Goal: Task Accomplishment & Management: Use online tool/utility

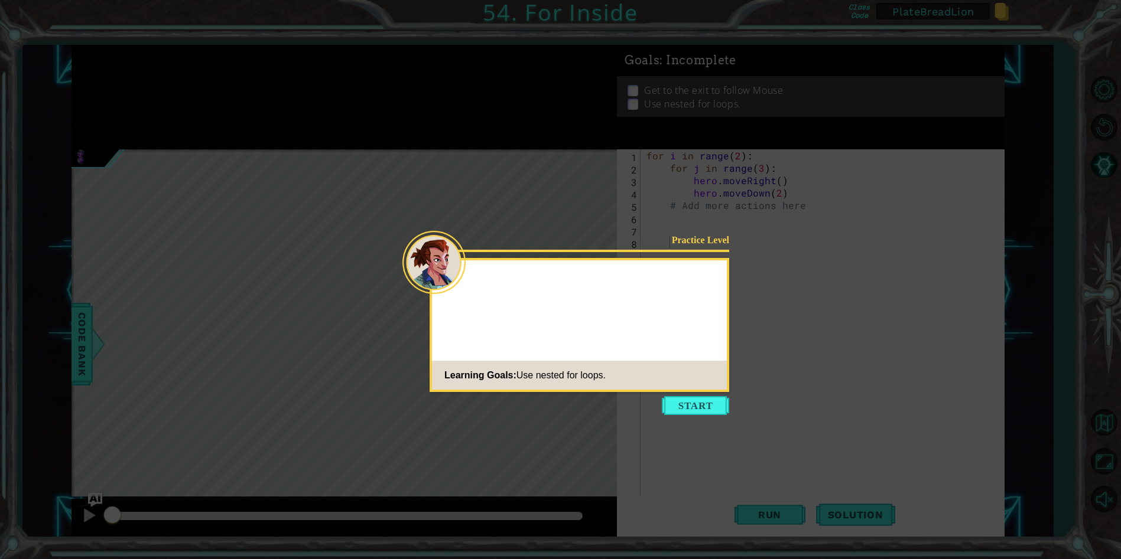
click at [1056, 111] on icon at bounding box center [567, 279] width 1134 height 559
click at [694, 406] on button "Start" at bounding box center [695, 405] width 67 height 19
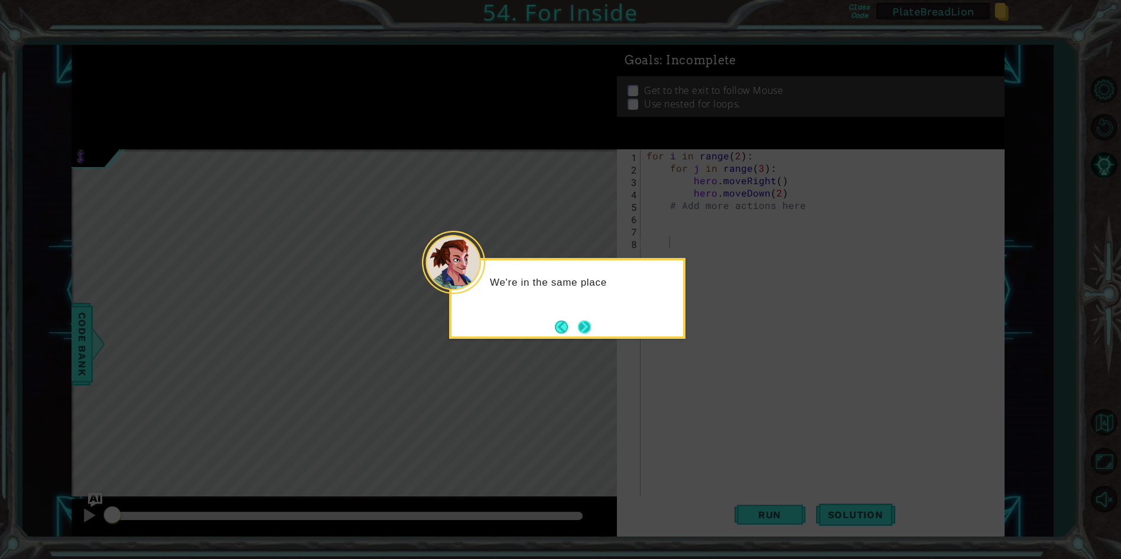
click at [581, 327] on button "Next" at bounding box center [584, 327] width 13 height 13
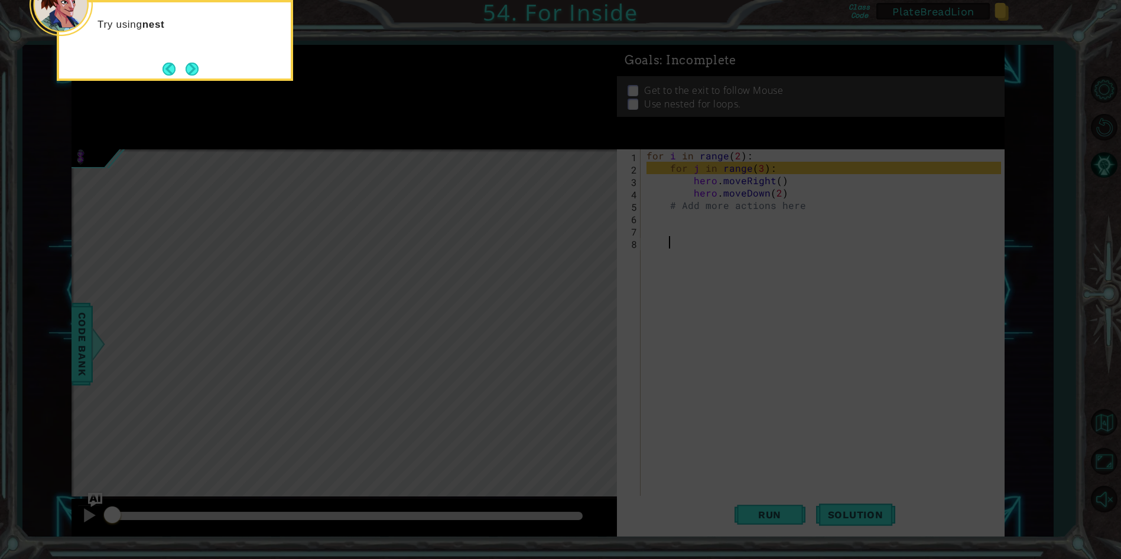
click at [827, 513] on icon at bounding box center [567, 83] width 1134 height 951
click at [190, 69] on button "Next" at bounding box center [191, 69] width 13 height 13
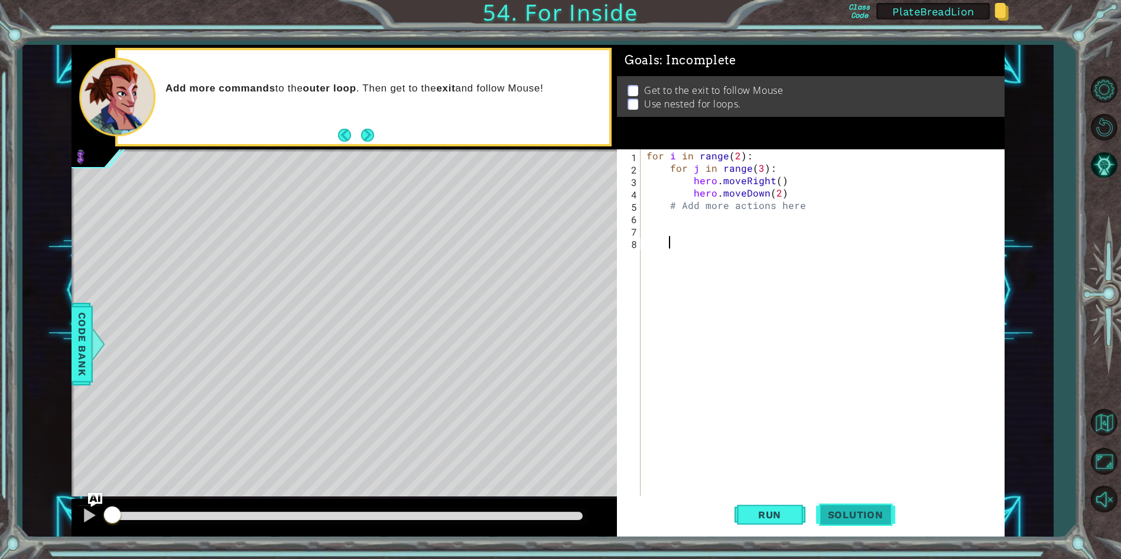
click at [858, 517] on span "Solution" at bounding box center [855, 515] width 79 height 12
drag, startPoint x: 805, startPoint y: 209, endPoint x: 656, endPoint y: 206, distance: 148.9
click at [656, 206] on div "for i in range ( 2 ) : for j in range ( 3 ) : hero . moveRight ( ) hero . moveD…" at bounding box center [825, 335] width 363 height 372
type textarea "# Add more actions here"
click at [663, 213] on div "for i in range ( 2 ) : for j in range ( 3 ) : hero . moveRight ( ) hero . moveD…" at bounding box center [825, 335] width 363 height 372
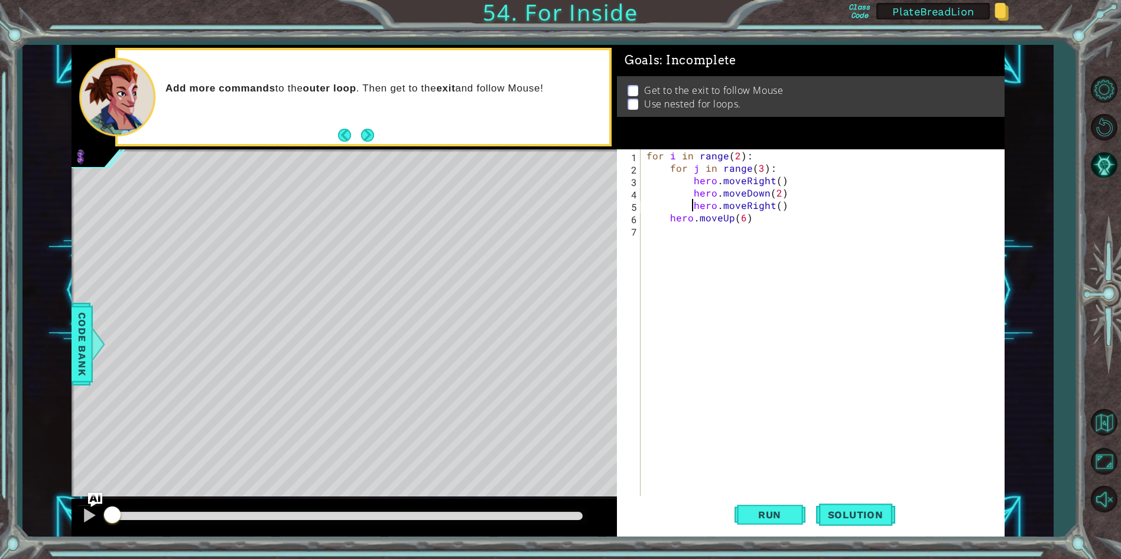
click at [664, 213] on div "for i in range ( 2 ) : for j in range ( 3 ) : hero . moveRight ( ) hero . moveD…" at bounding box center [825, 335] width 363 height 372
click at [767, 519] on span "Run" at bounding box center [769, 515] width 47 height 12
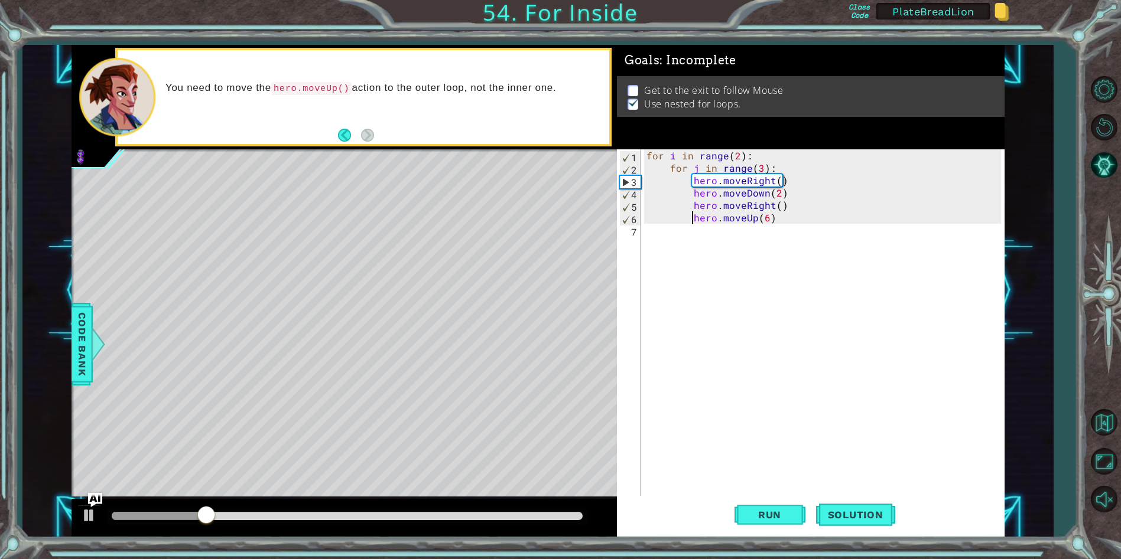
click at [780, 194] on div "for i in range ( 2 ) : for j in range ( 3 ) : hero . moveRight ( ) hero . moveD…" at bounding box center [825, 335] width 363 height 372
type textarea "hero.moveDown(2)"
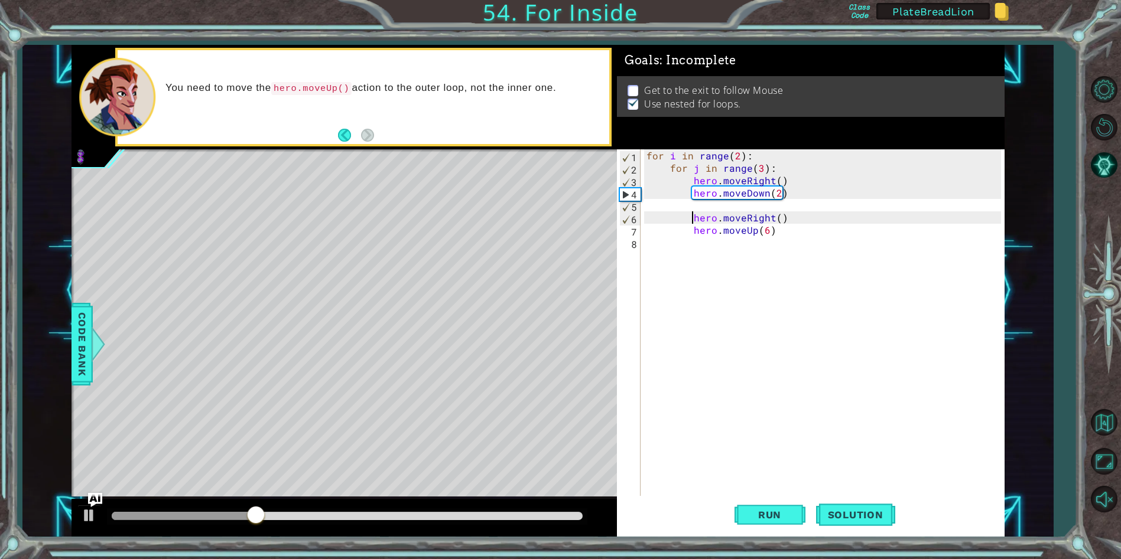
type textarea "hero.moveRight()"
type textarea "hero.moveUp(6)"
click at [810, 343] on div "for i in range ( 2 ) : for j in range ( 3 ) : hero . moveRight ( ) hero . moveD…" at bounding box center [825, 335] width 363 height 372
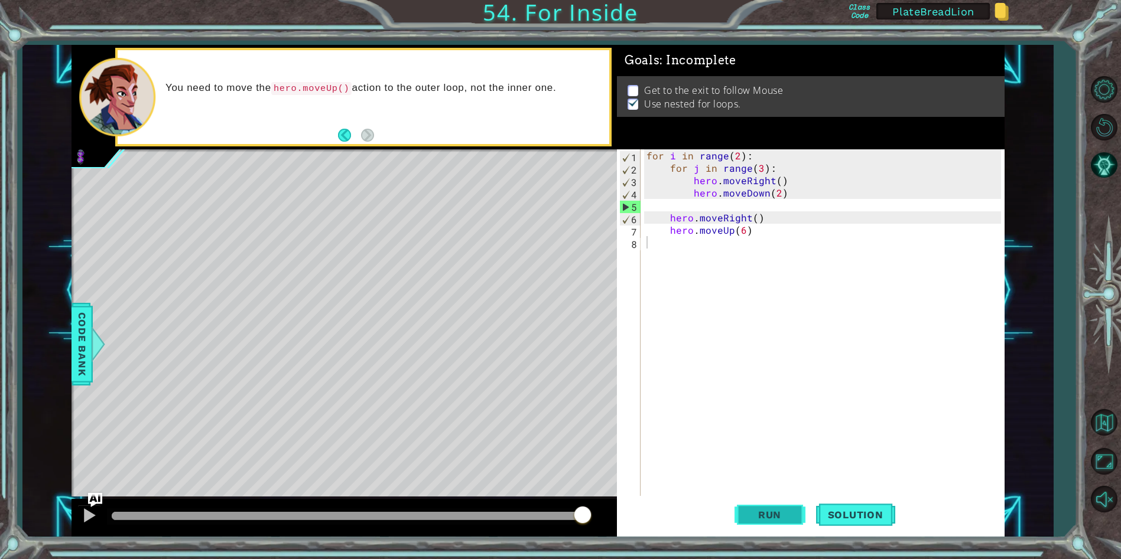
click at [776, 516] on span "Run" at bounding box center [769, 515] width 47 height 12
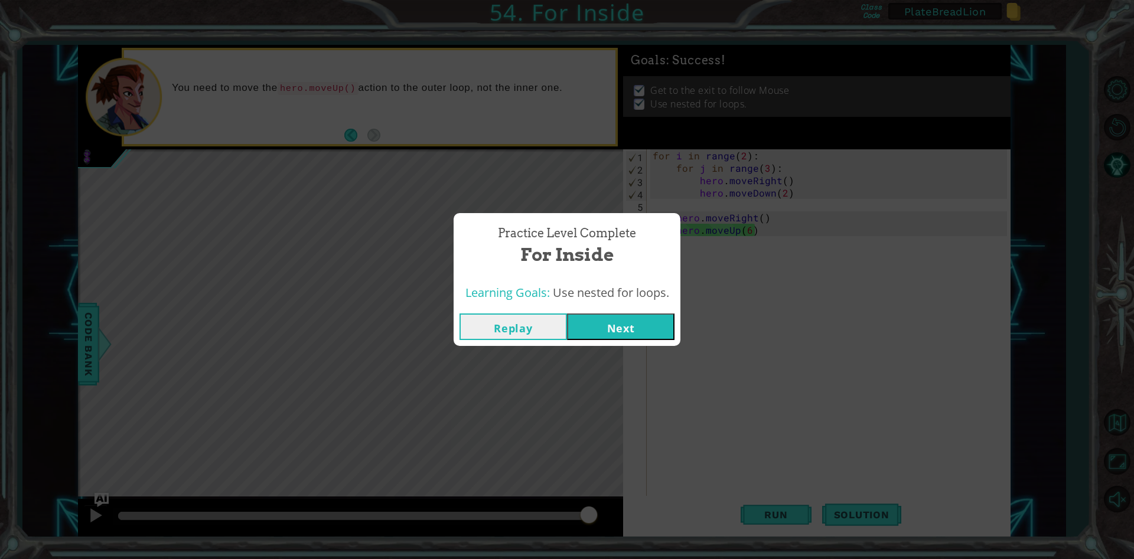
click at [589, 331] on button "Next" at bounding box center [621, 327] width 108 height 27
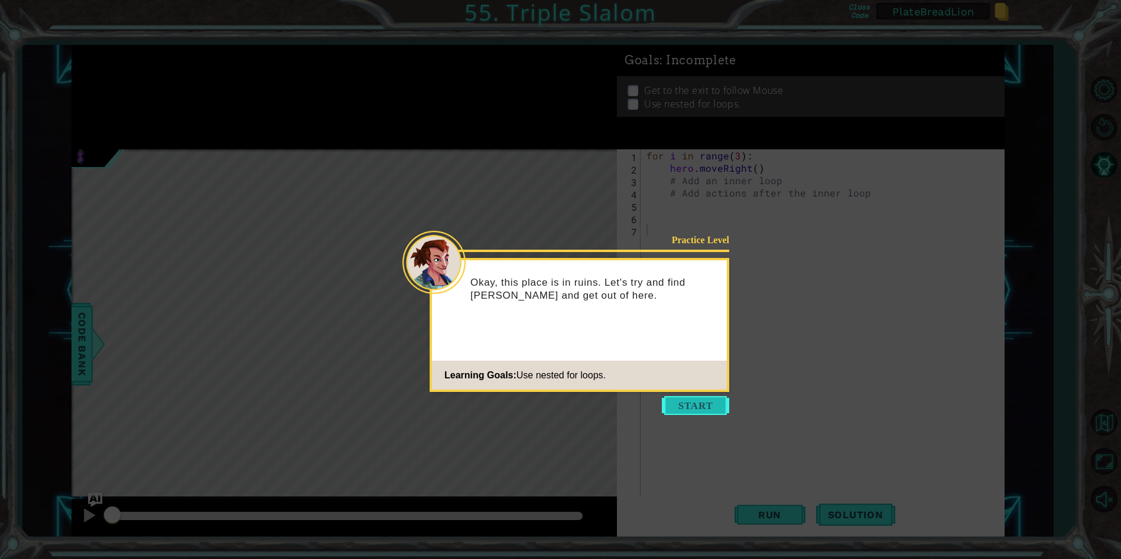
click at [686, 412] on button "Start" at bounding box center [695, 405] width 67 height 19
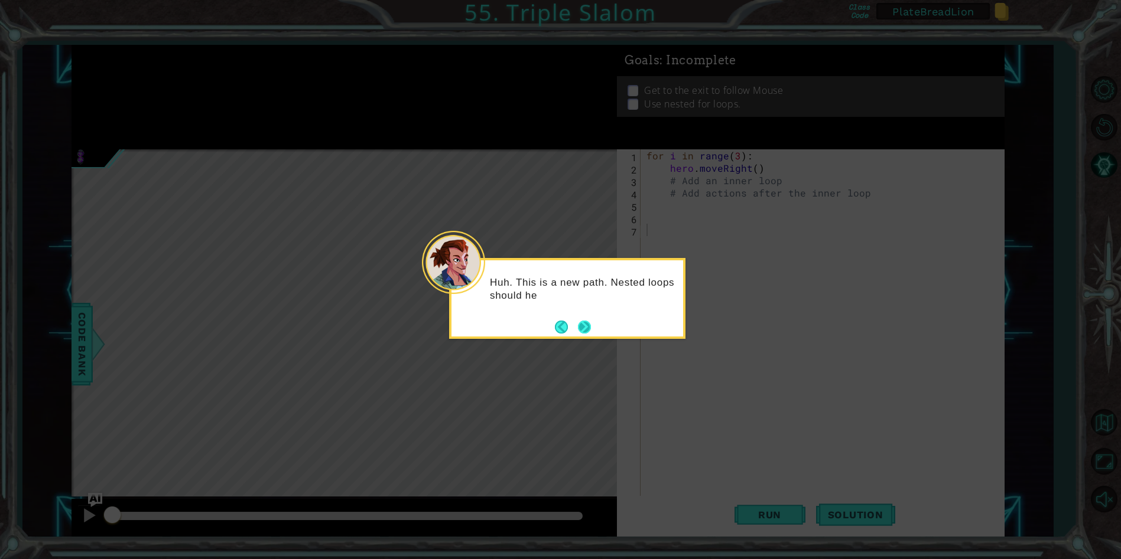
click at [587, 326] on button "Next" at bounding box center [584, 327] width 13 height 13
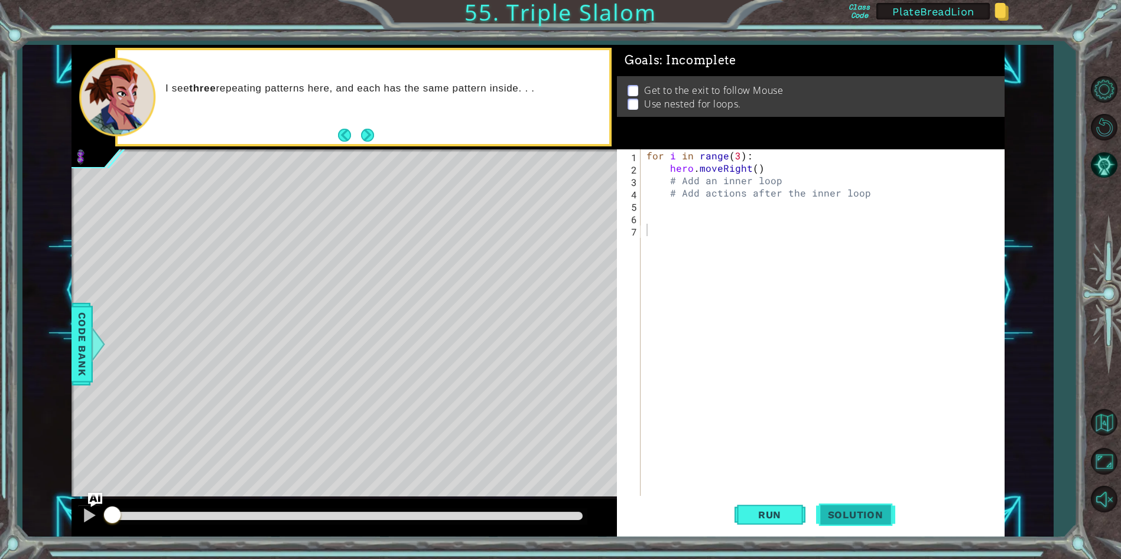
click at [855, 510] on span "Solution" at bounding box center [855, 515] width 79 height 12
